Goal: Information Seeking & Learning: Learn about a topic

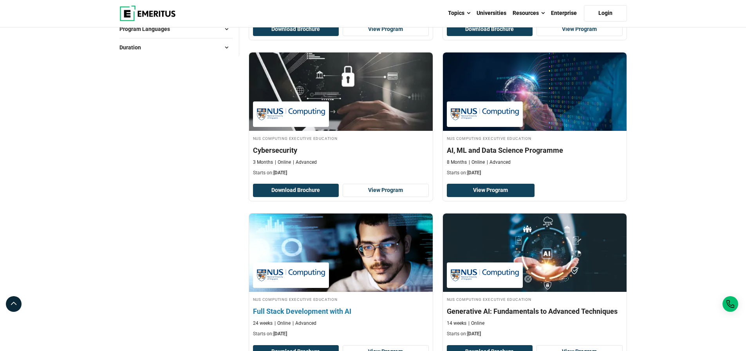
scroll to position [244, 0]
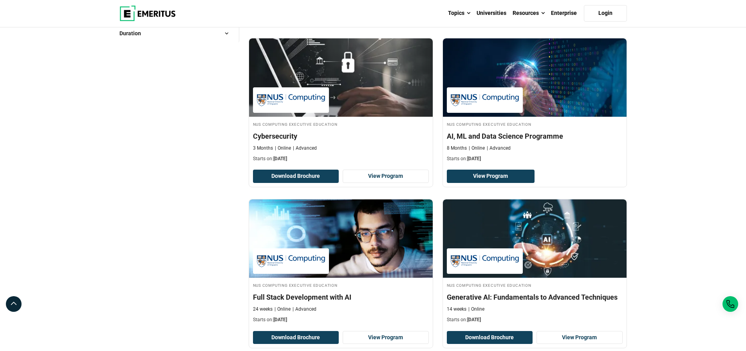
scroll to position [282, 0]
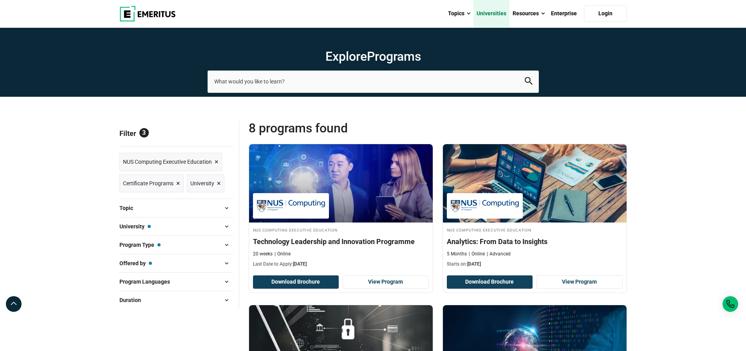
click at [492, 14] on link "Universities" at bounding box center [491, 13] width 36 height 27
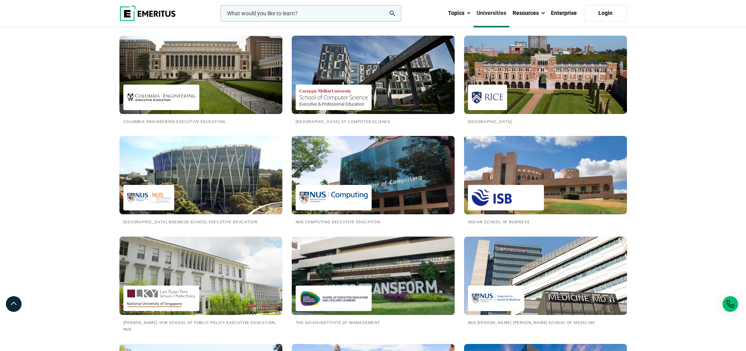
scroll to position [632, 0]
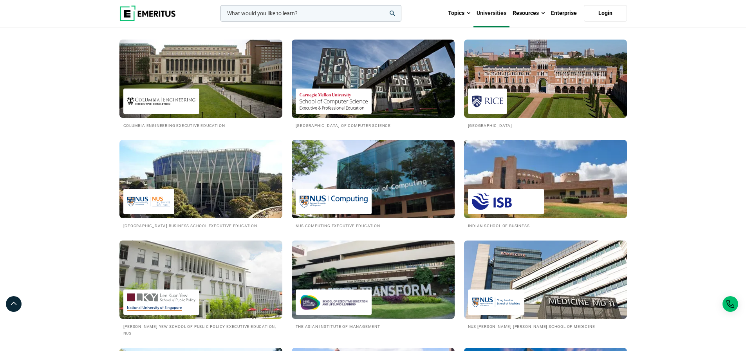
click at [393, 195] on img at bounding box center [373, 179] width 179 height 86
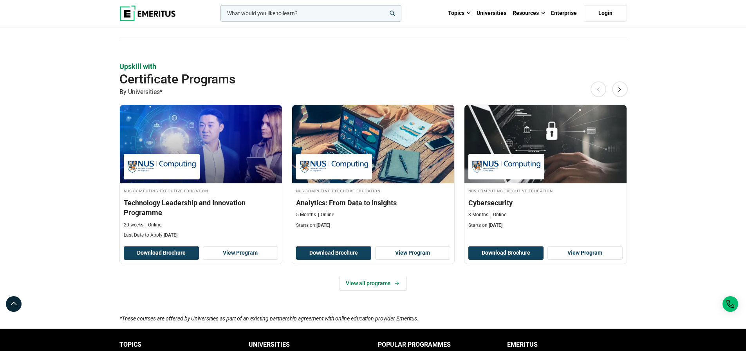
scroll to position [353, 0]
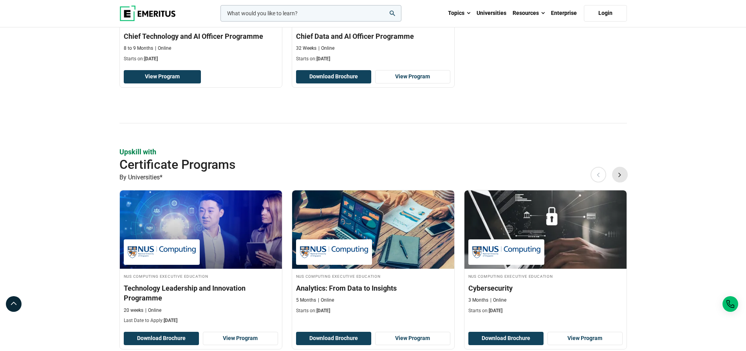
click at [615, 173] on button "Next" at bounding box center [620, 175] width 16 height 16
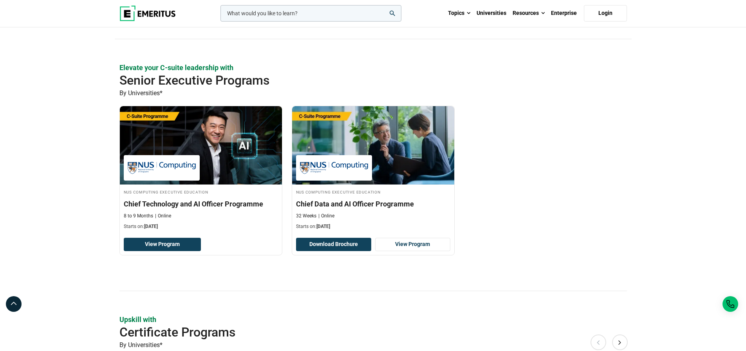
scroll to position [382, 0]
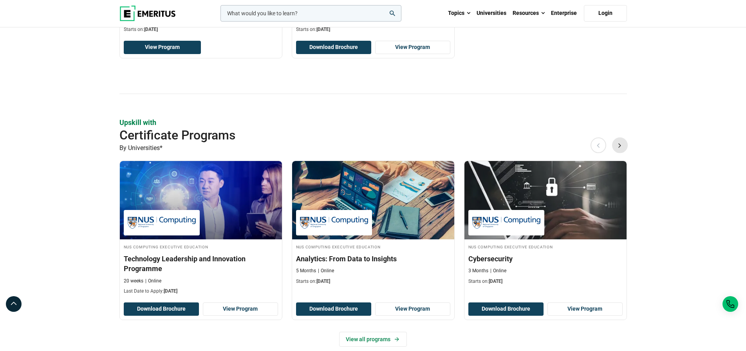
click at [621, 148] on button "Next" at bounding box center [620, 145] width 16 height 16
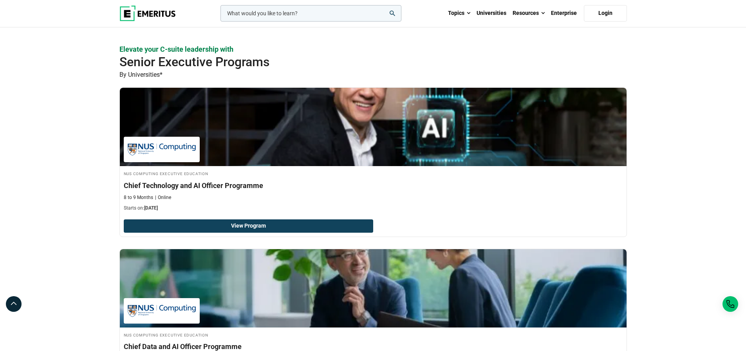
scroll to position [202, 0]
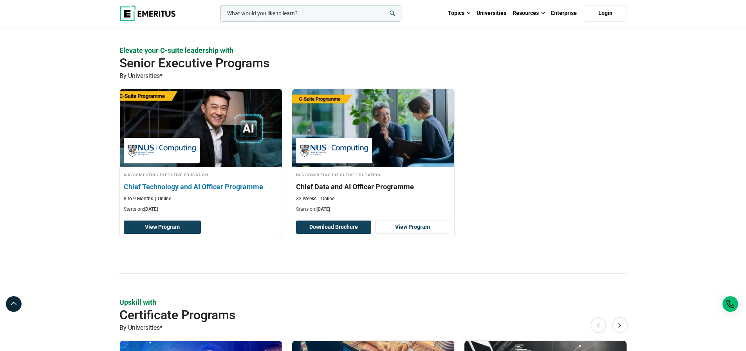
drag, startPoint x: 116, startPoint y: 187, endPoint x: 233, endPoint y: 189, distance: 117.5
click at [233, 189] on div "NUS Computing Executive Education Chief Technology and AI Officer Programme 8 t…" at bounding box center [287, 169] width 345 height 161
click at [267, 188] on h3 "Chief Technology and AI Officer Programme" at bounding box center [201, 187] width 154 height 10
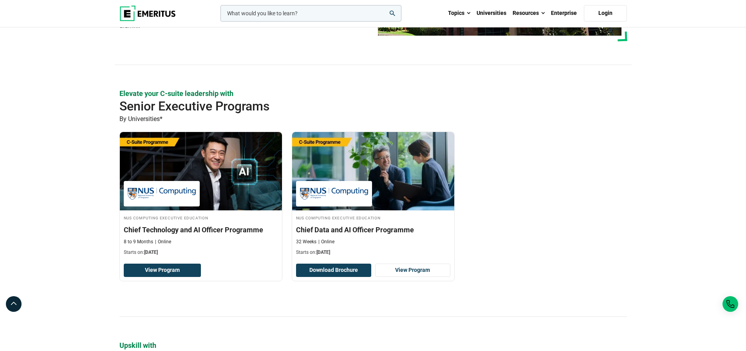
scroll to position [105, 0]
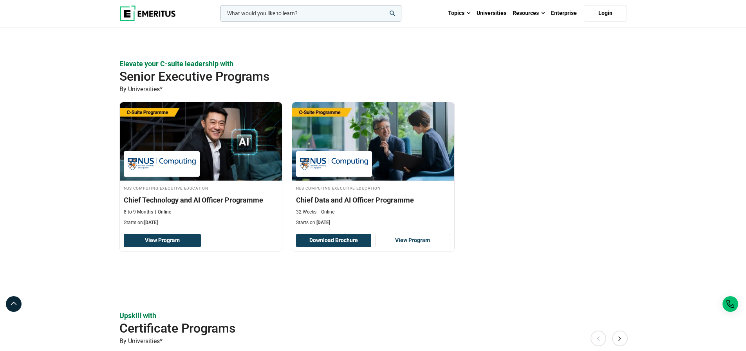
scroll to position [276, 0]
